Goal: Task Accomplishment & Management: Manage account settings

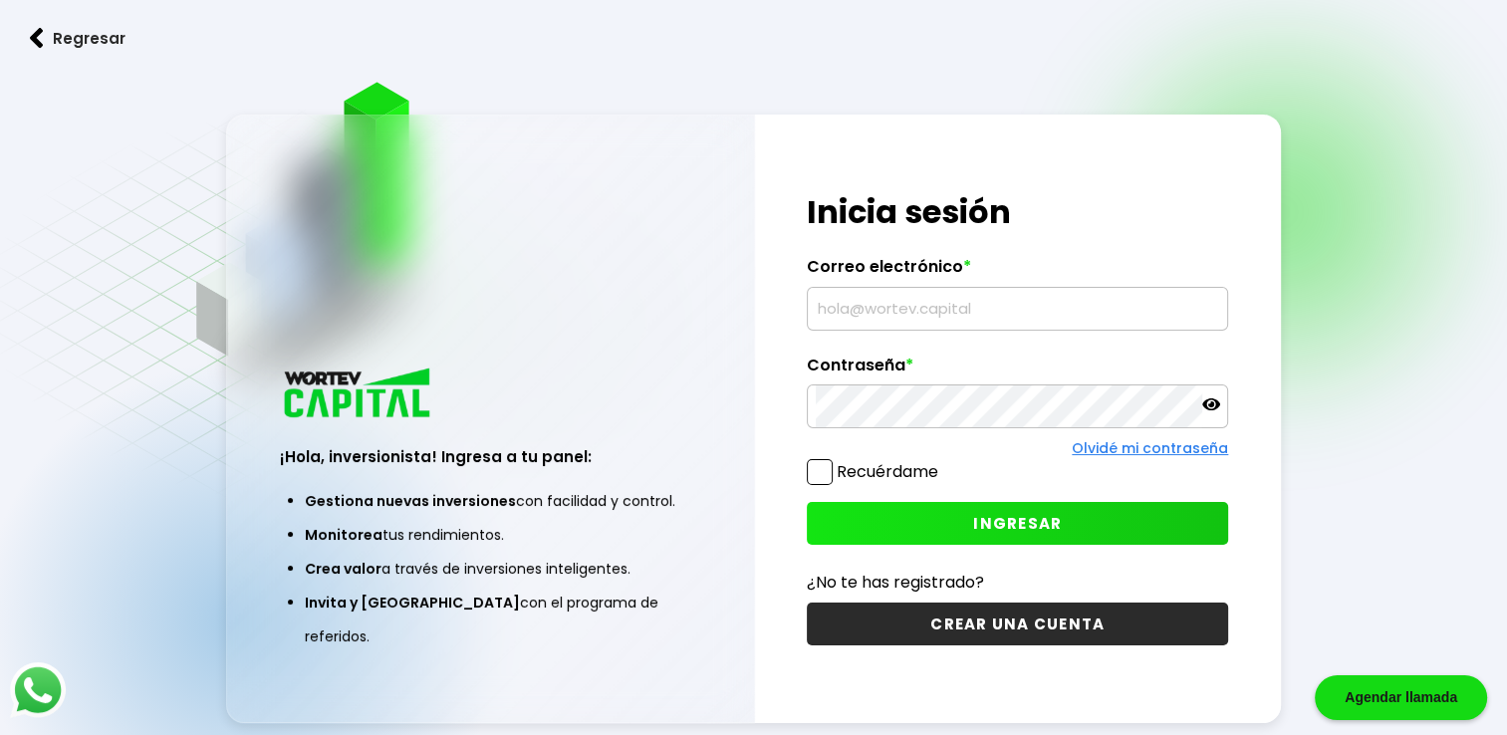
type input "[EMAIL_ADDRESS][DOMAIN_NAME]"
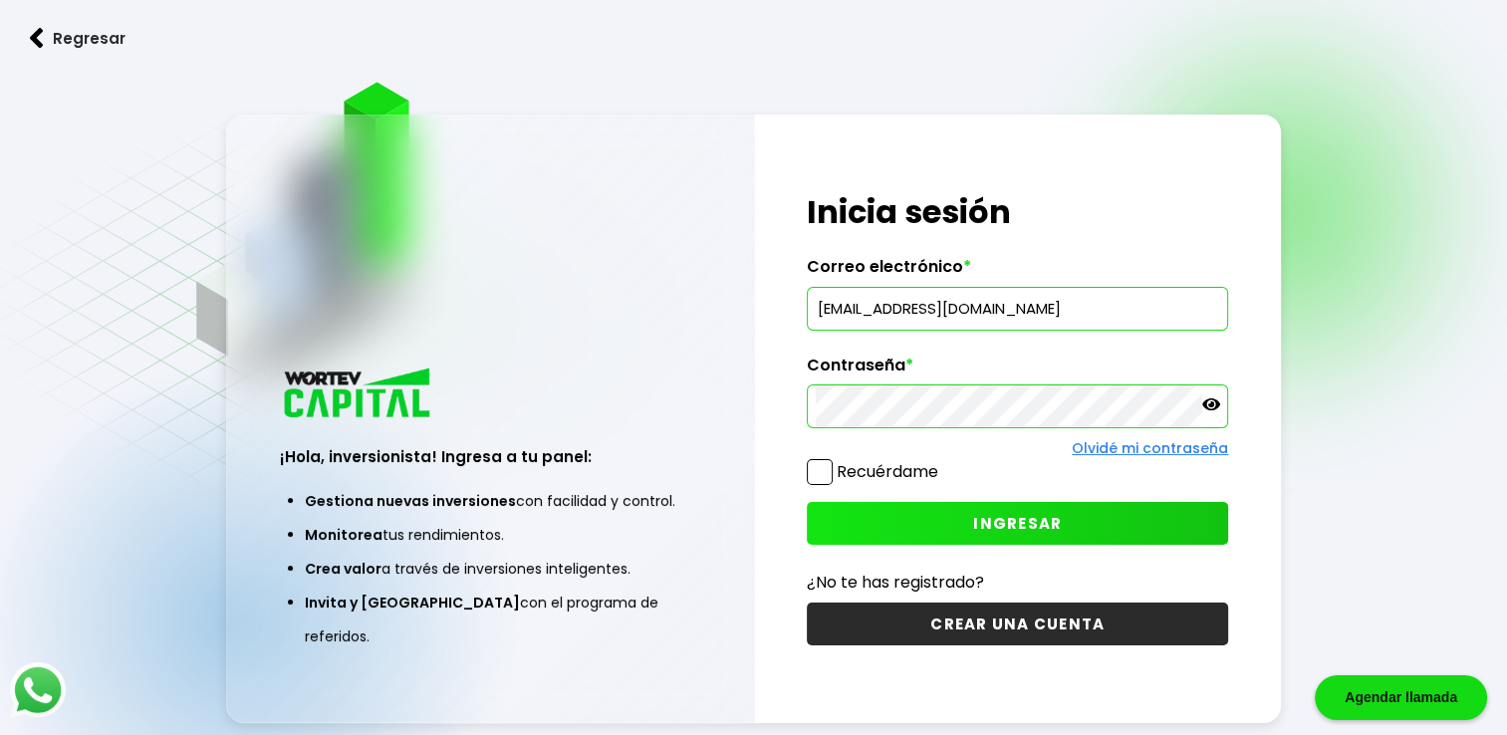
click at [1008, 521] on span "INGRESAR" at bounding box center [1017, 523] width 89 height 21
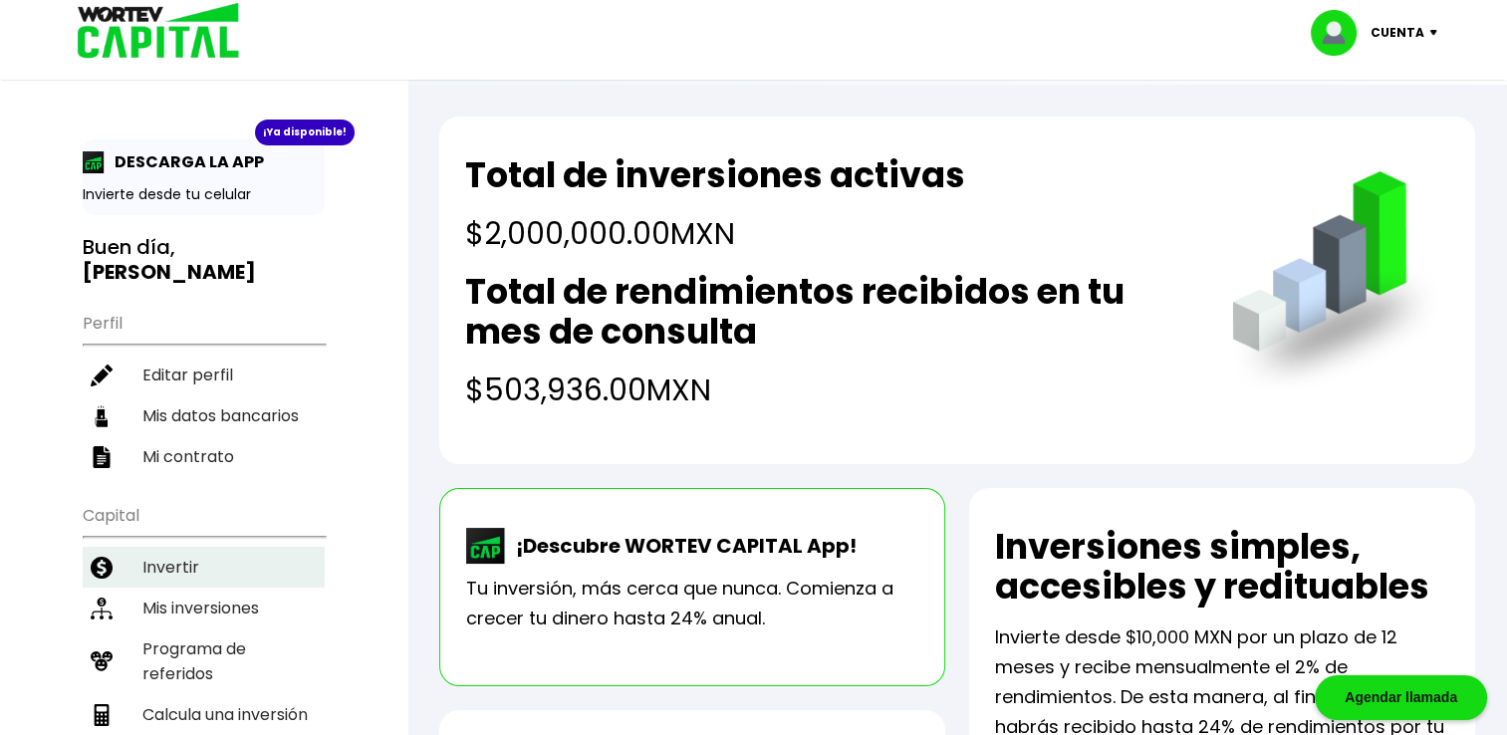
click at [172, 547] on li "Invertir" at bounding box center [204, 567] width 242 height 41
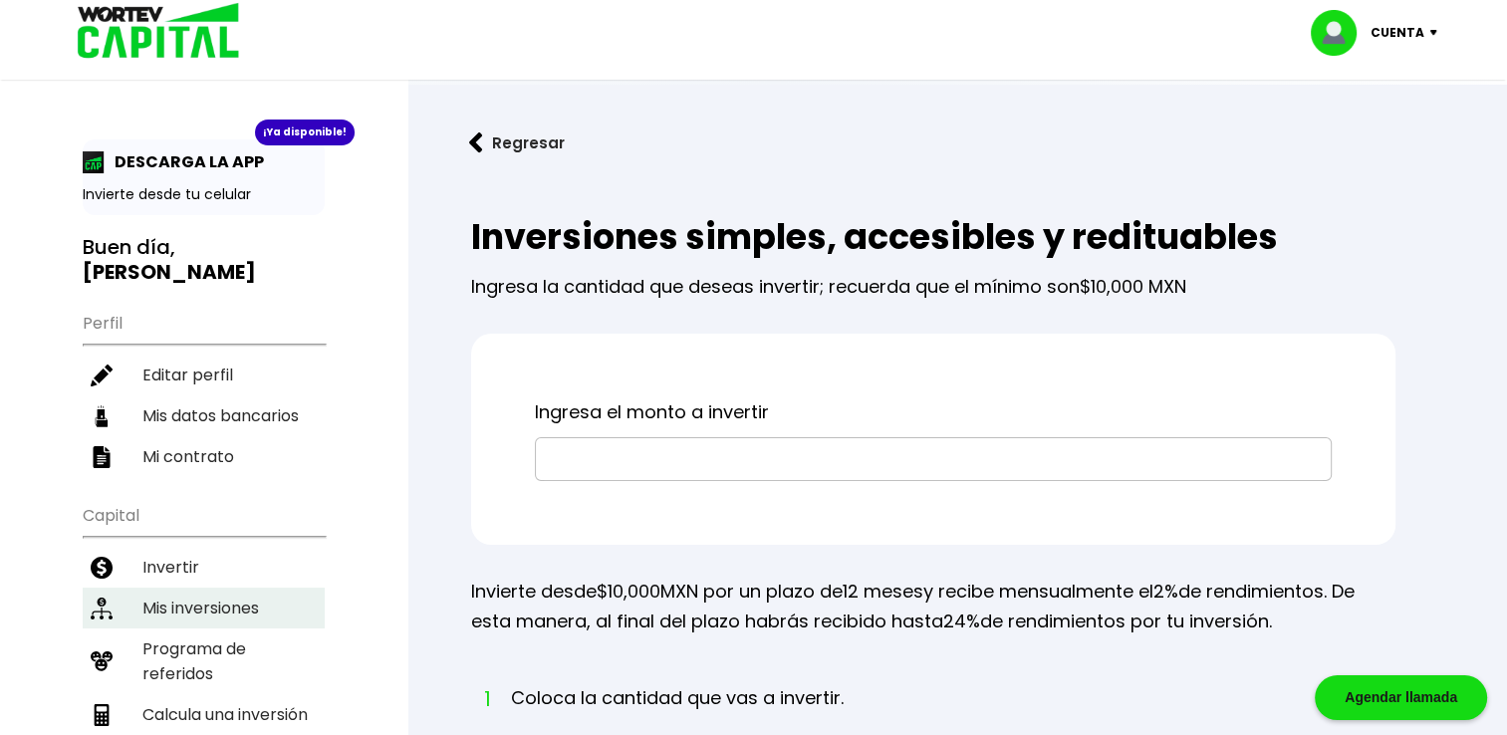
click at [192, 588] on li "Mis inversiones" at bounding box center [204, 608] width 242 height 41
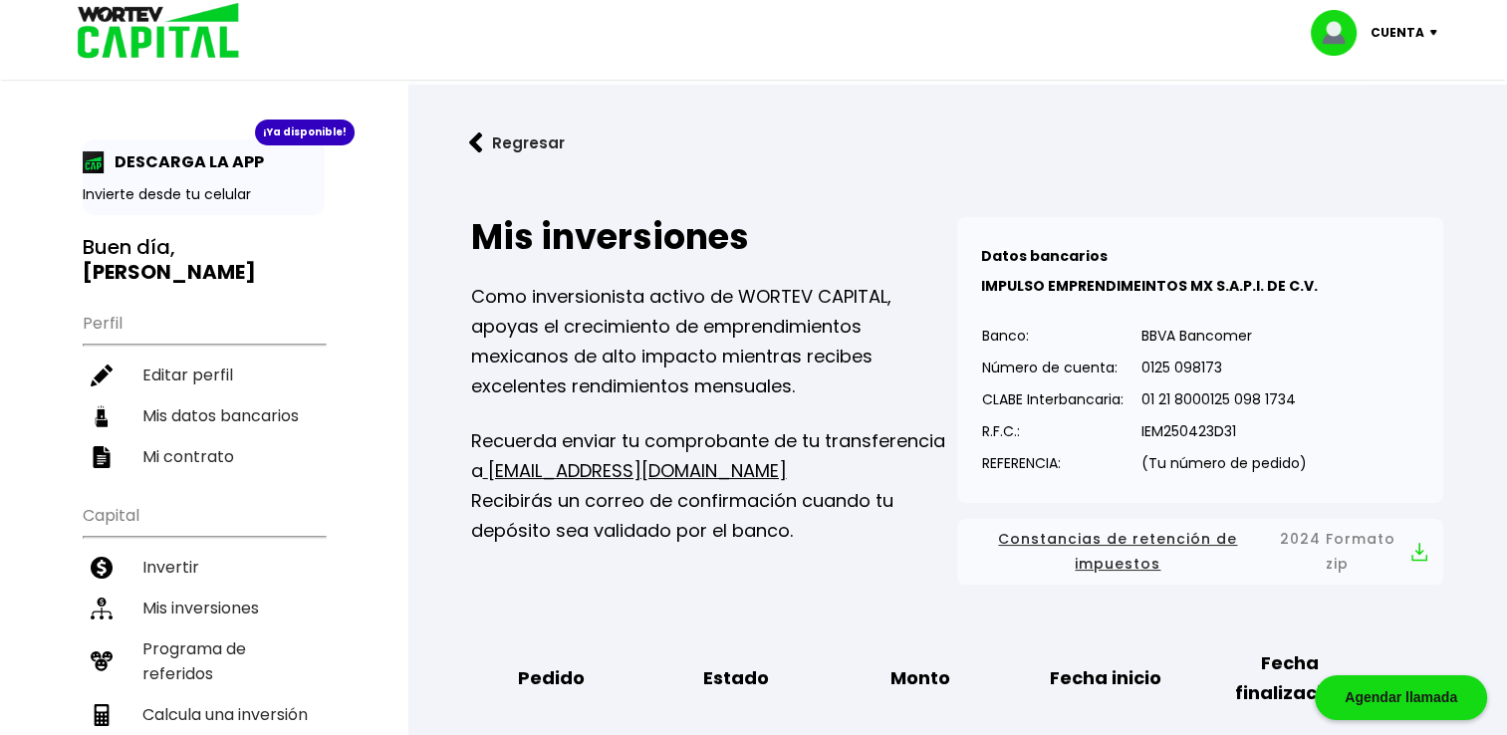
click at [1430, 33] on img at bounding box center [1438, 33] width 27 height 6
click at [1357, 140] on li "Cerrar sesión" at bounding box center [1376, 133] width 159 height 41
